Goal: Communication & Community: Answer question/provide support

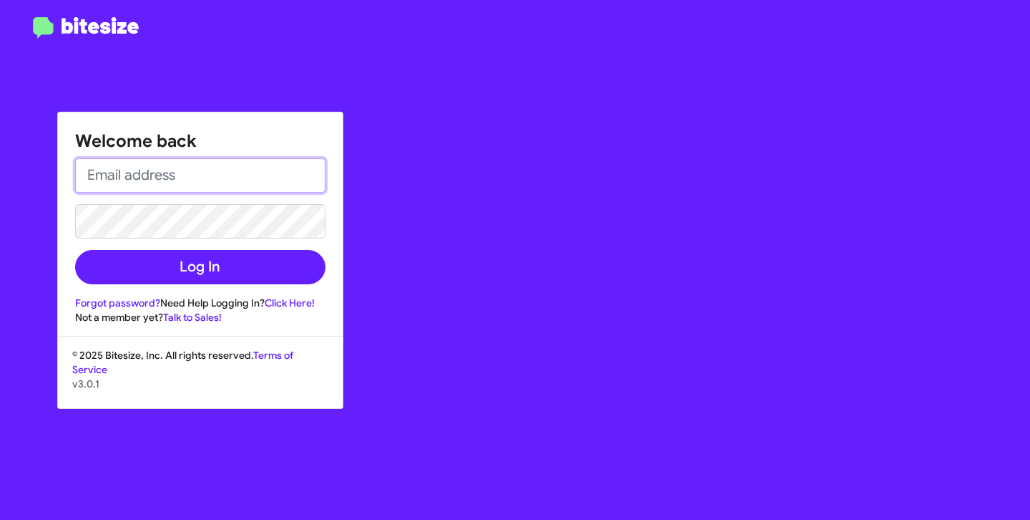
click at [238, 185] on input "email" at bounding box center [200, 175] width 250 height 34
type input "[EMAIL_ADDRESS][DOMAIN_NAME]"
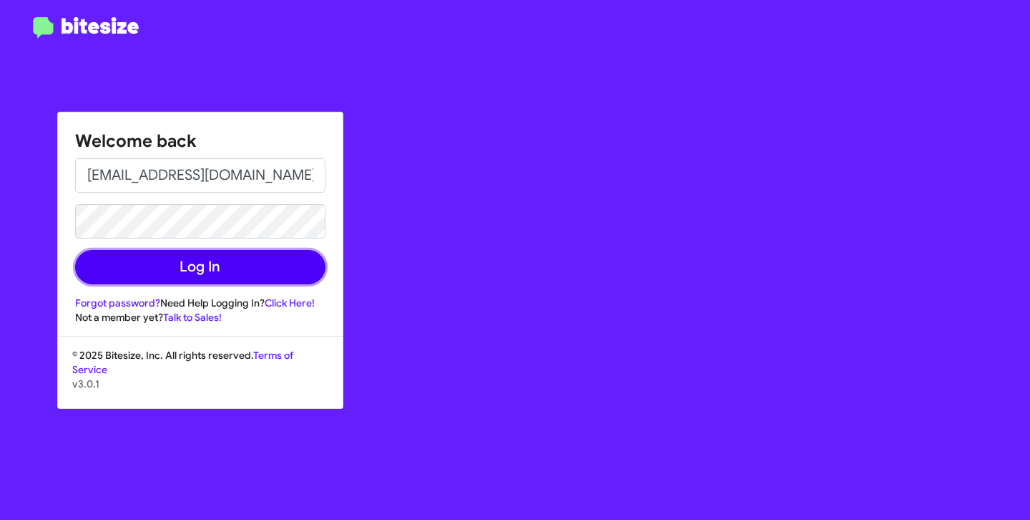
click at [215, 265] on button "Log In" at bounding box center [200, 267] width 250 height 34
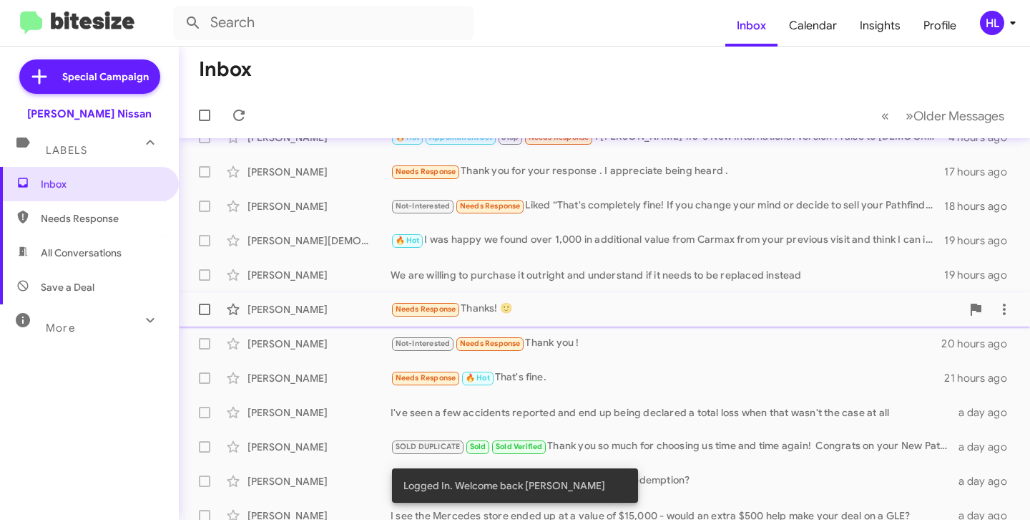
scroll to position [31, 0]
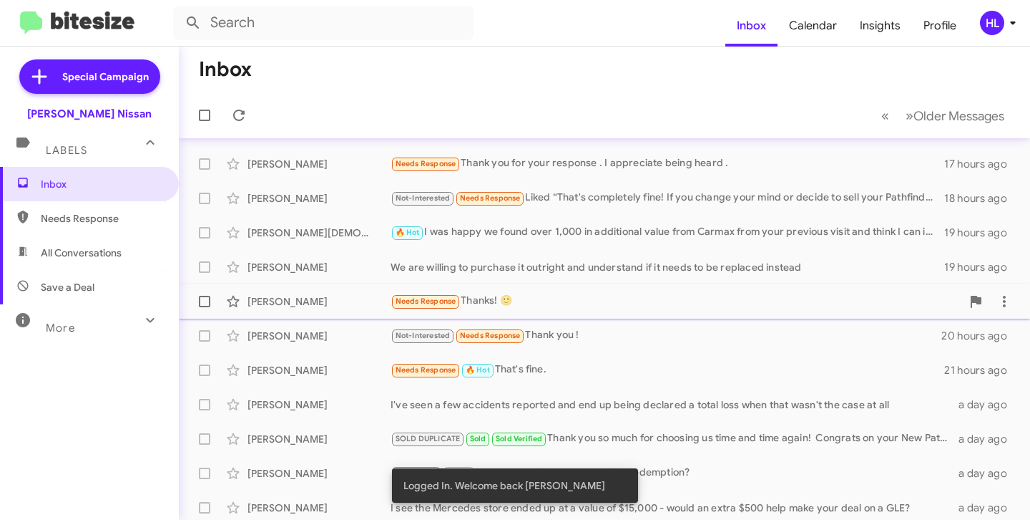
click at [309, 296] on div "[PERSON_NAME]" at bounding box center [319, 301] width 143 height 14
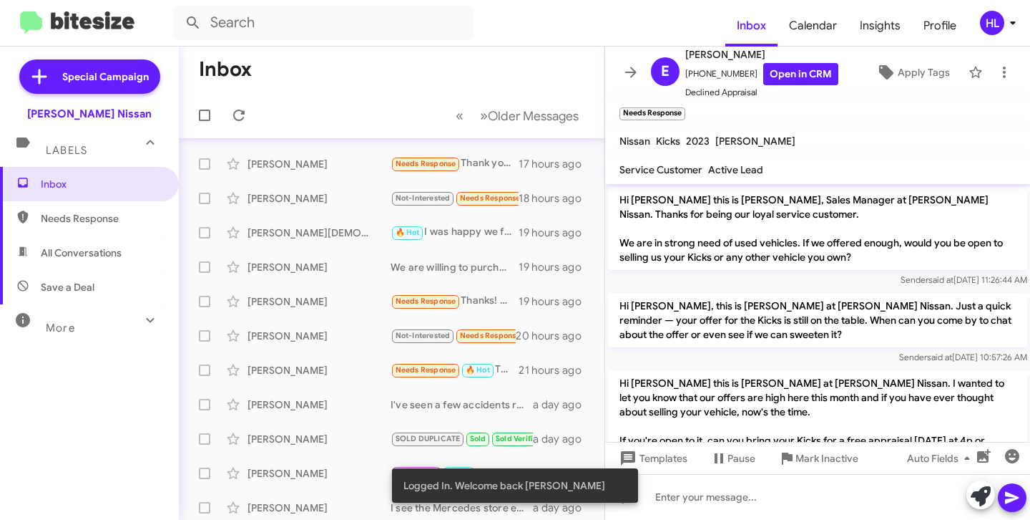
scroll to position [308, 0]
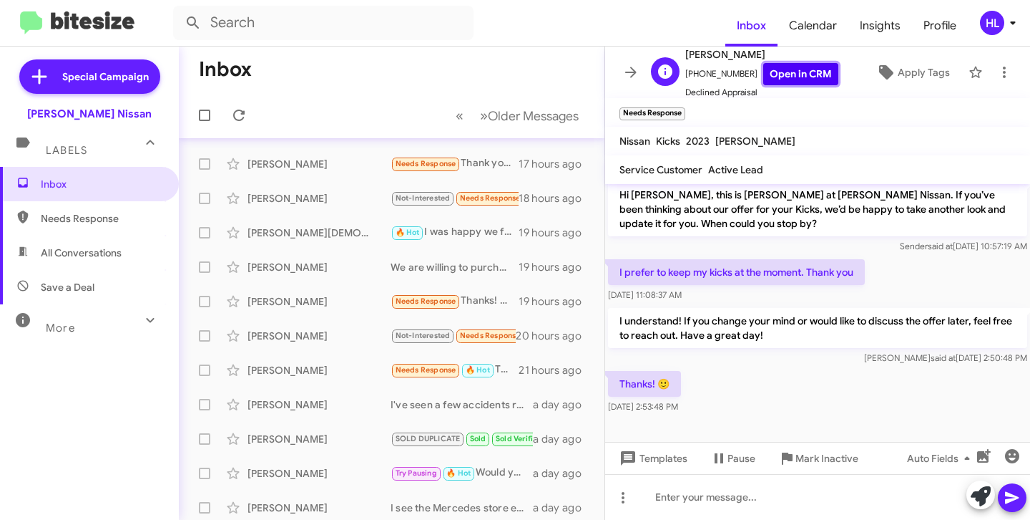
click at [795, 71] on link "Open in CRM" at bounding box center [801, 74] width 75 height 22
click at [311, 343] on div "[PERSON_NAME] Not-Interested Needs Response Thank you ! 20 hours ago" at bounding box center [391, 335] width 403 height 29
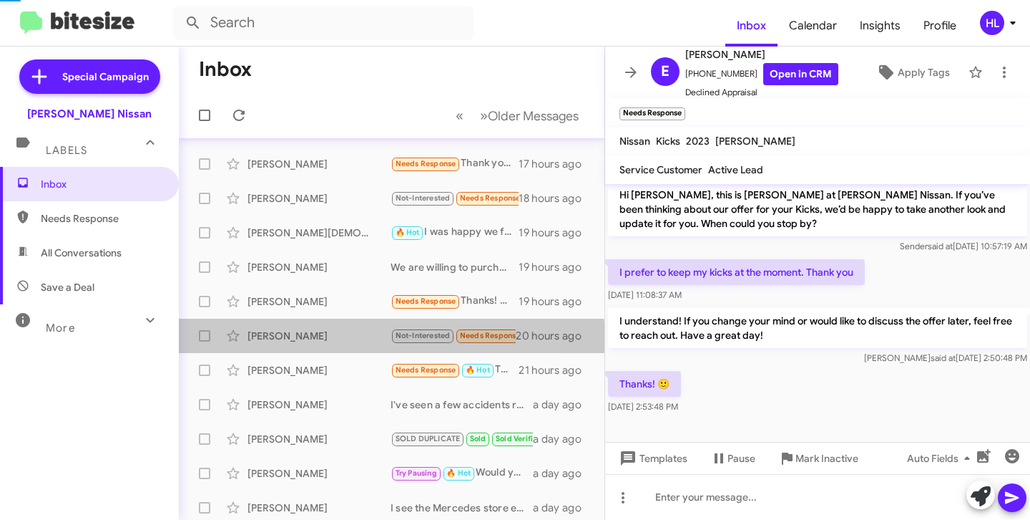
scroll to position [53, 0]
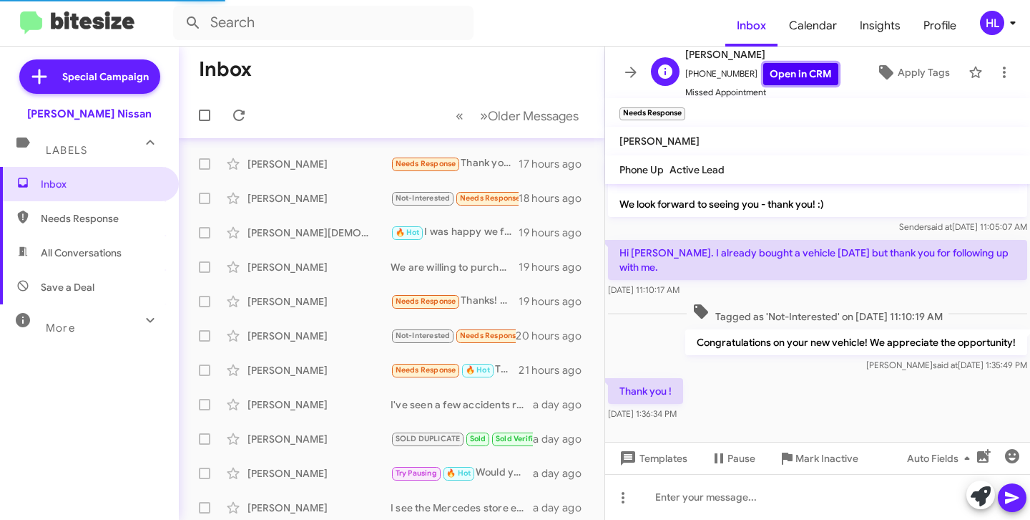
click at [795, 73] on link "Open in CRM" at bounding box center [801, 74] width 75 height 22
